Goal: Task Accomplishment & Management: Manage account settings

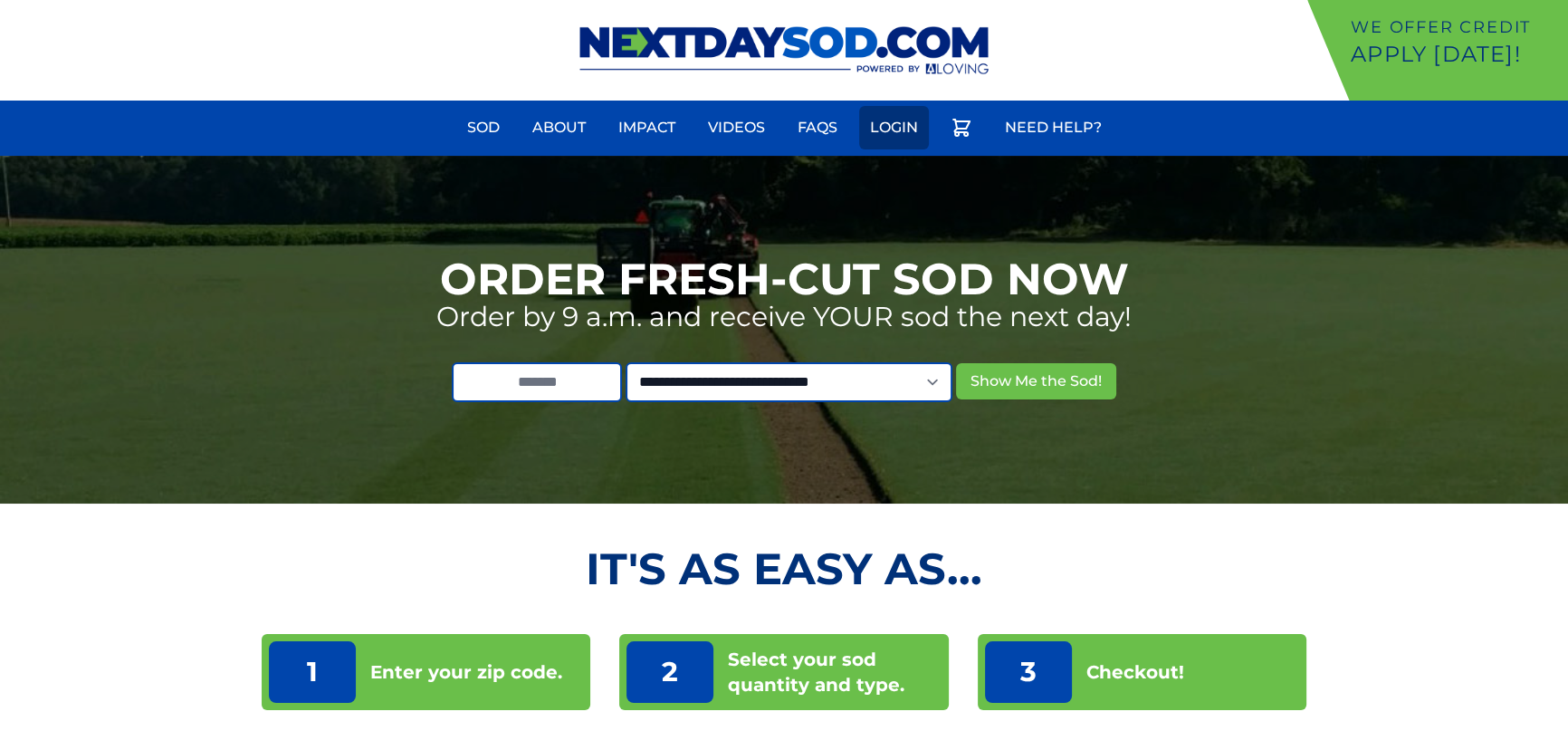
click at [886, 129] on link "Login" at bounding box center [894, 128] width 70 height 43
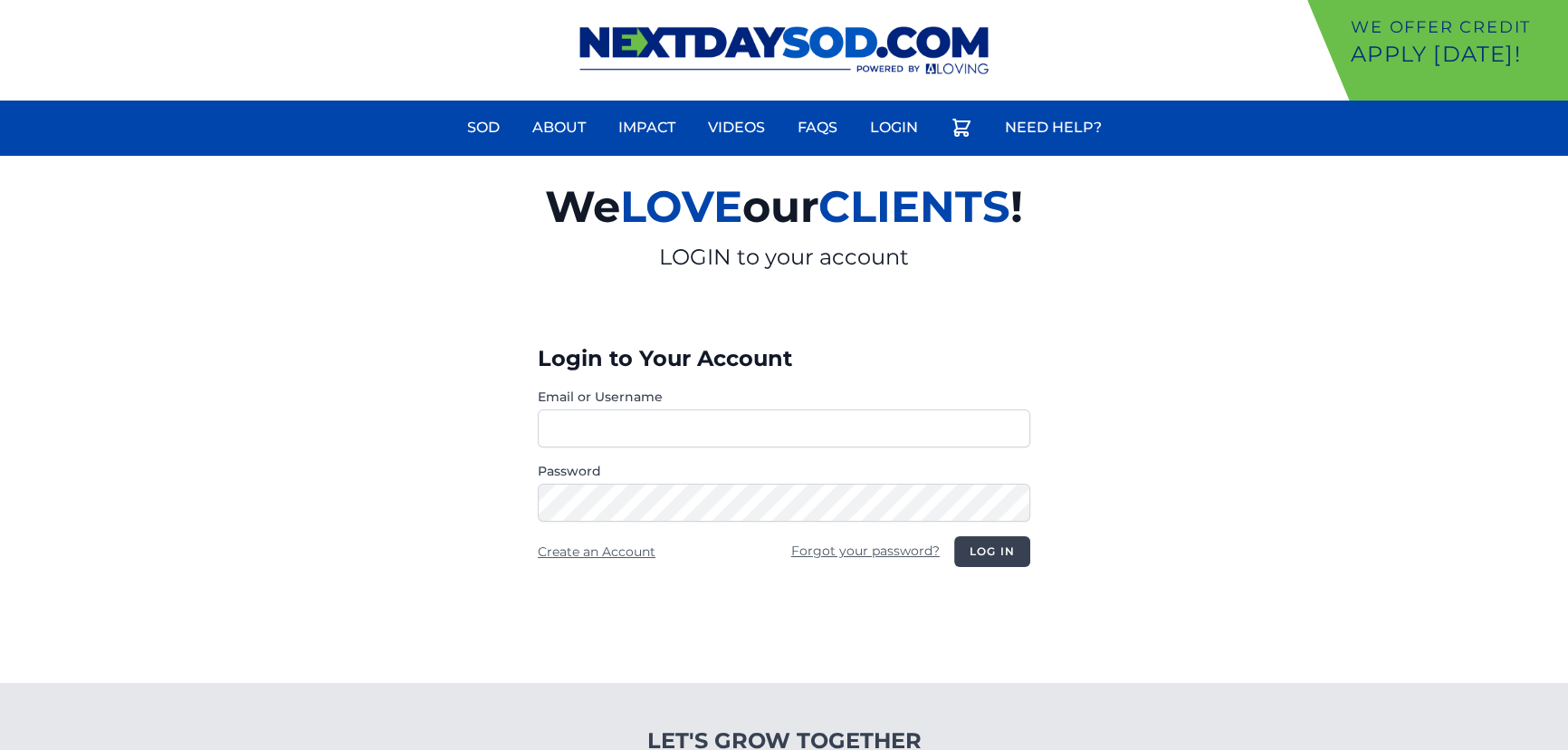
type input "**********"
click at [1001, 544] on button "Log in" at bounding box center [993, 552] width 76 height 31
